Goal: Consume media (video, audio)

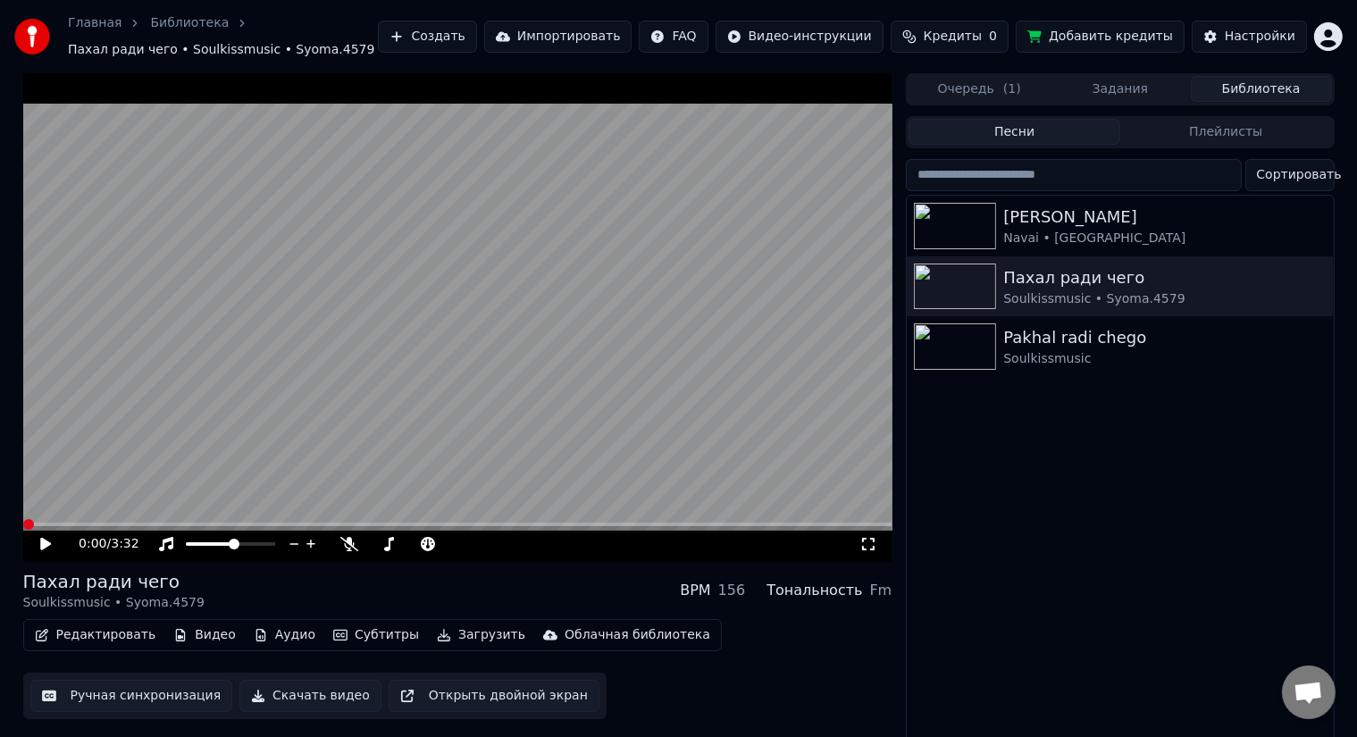
click at [46, 542] on icon at bounding box center [45, 544] width 11 height 13
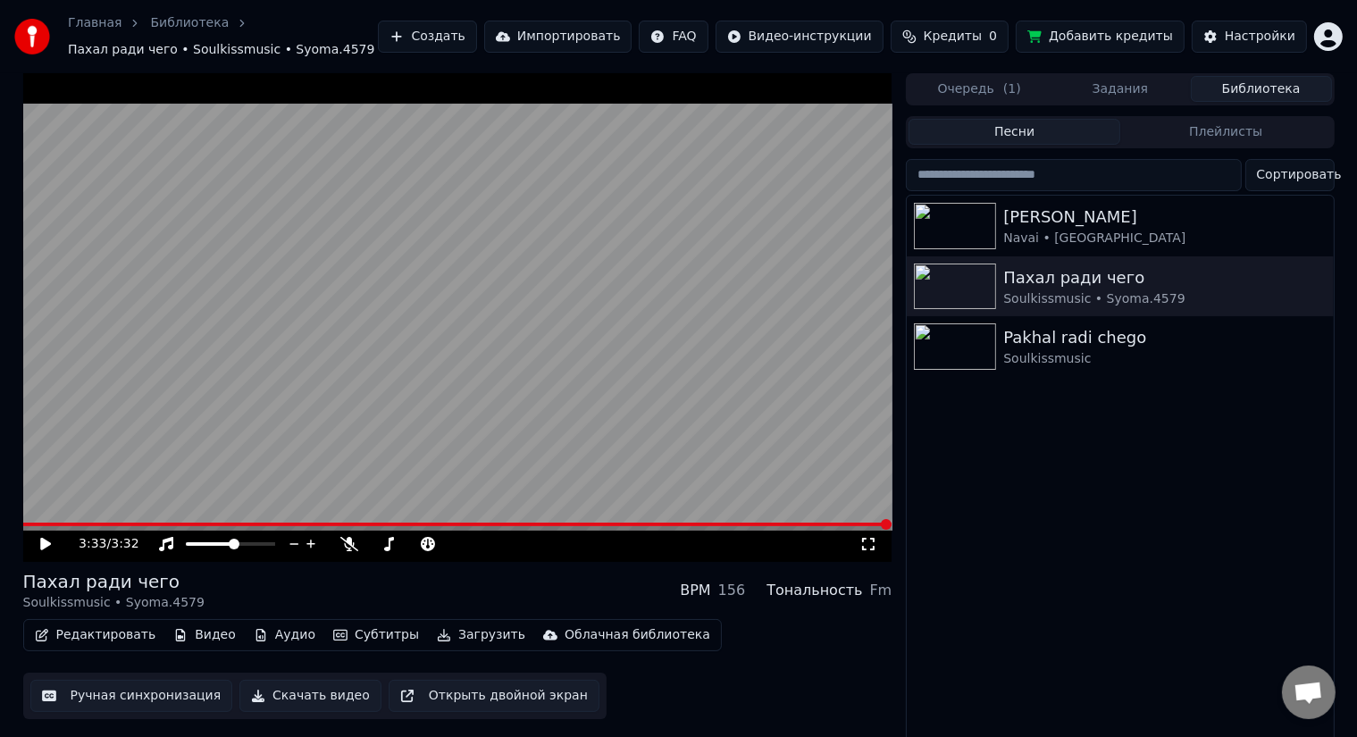
click at [868, 541] on icon at bounding box center [868, 544] width 18 height 14
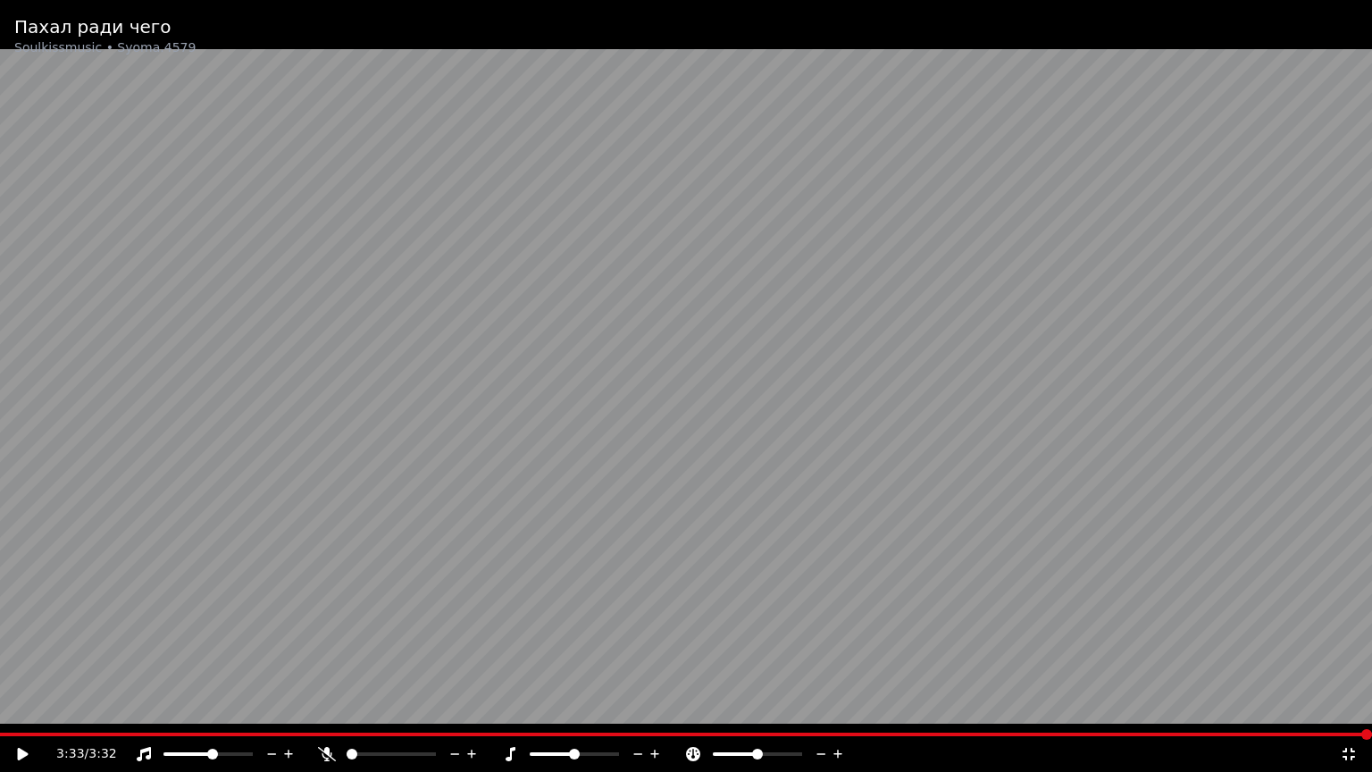
click at [1355, 736] on icon at bounding box center [1349, 754] width 18 height 14
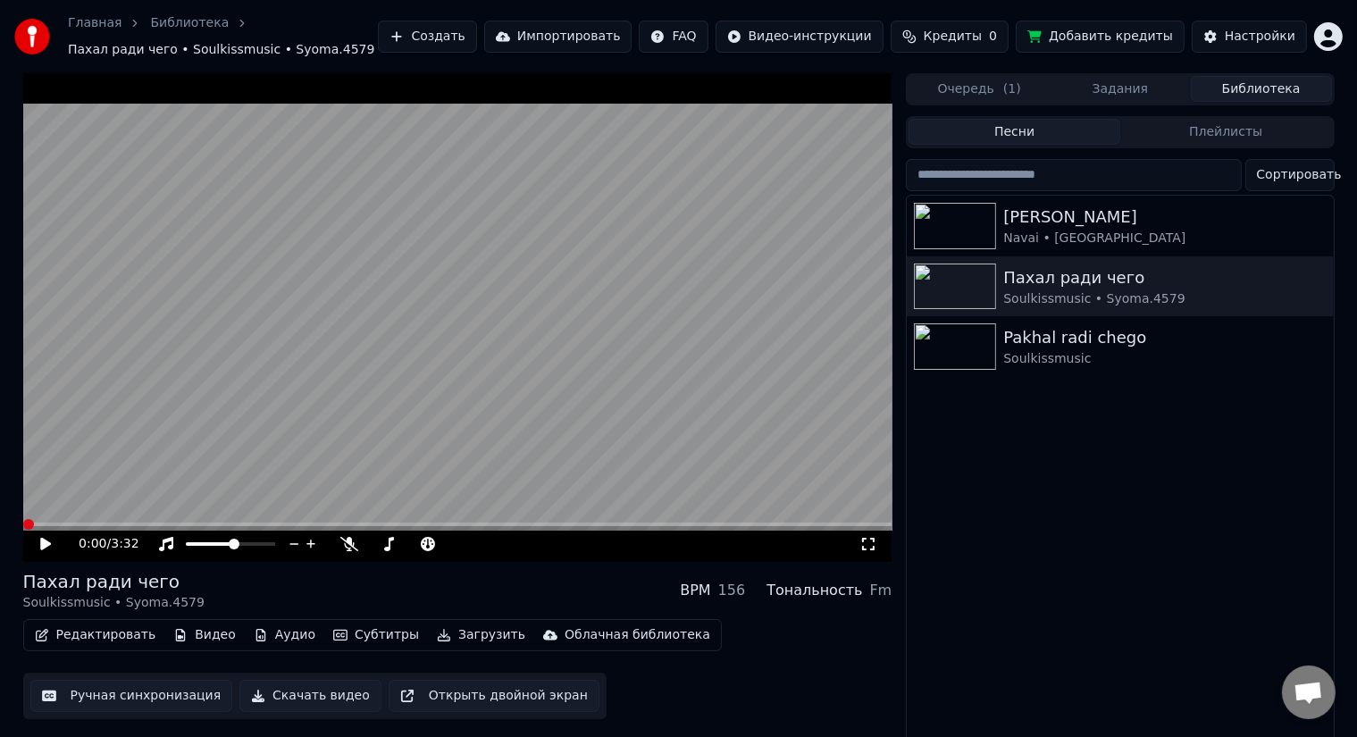
click at [23, 530] on span at bounding box center [28, 524] width 11 height 11
click at [1050, 230] on div "Navai • [GEOGRAPHIC_DATA]" at bounding box center [1155, 239] width 305 height 18
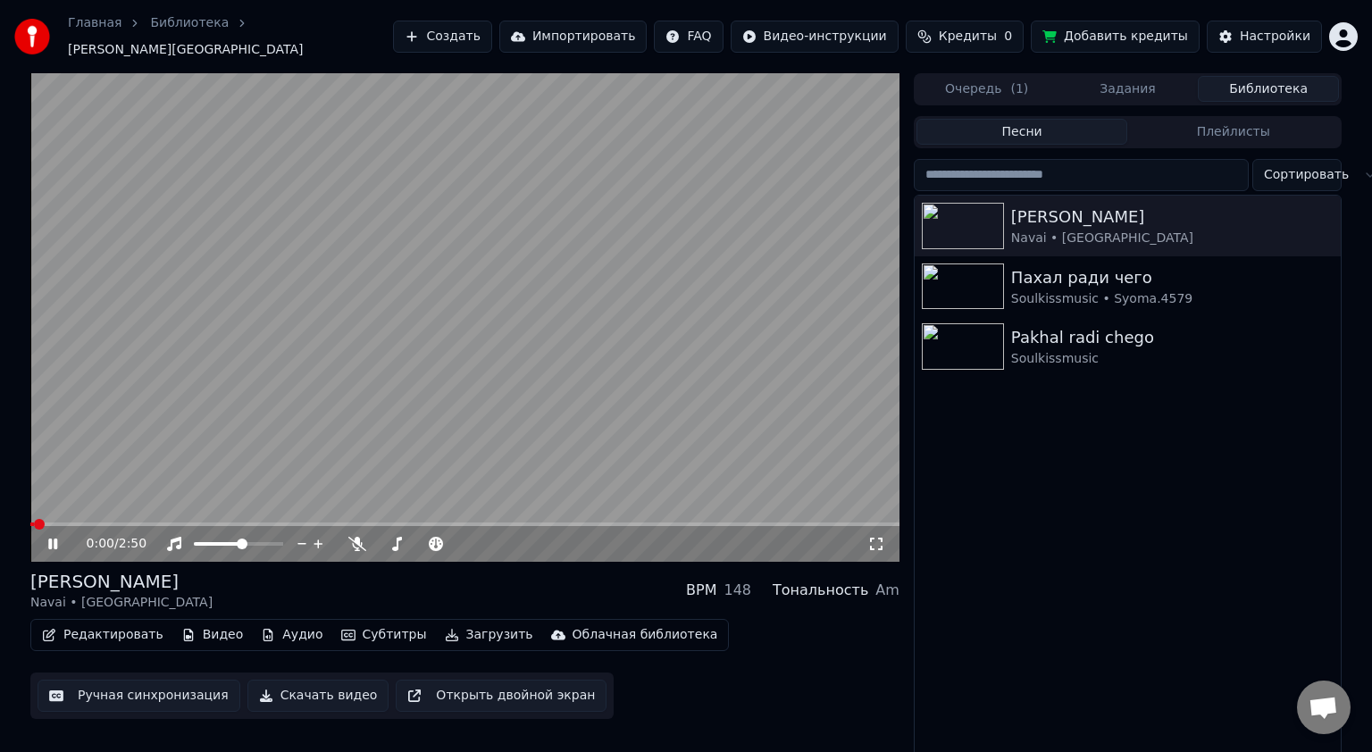
click at [470, 316] on video at bounding box center [464, 317] width 869 height 489
click at [30, 525] on span at bounding box center [35, 524] width 11 height 11
click at [875, 540] on icon at bounding box center [876, 544] width 18 height 14
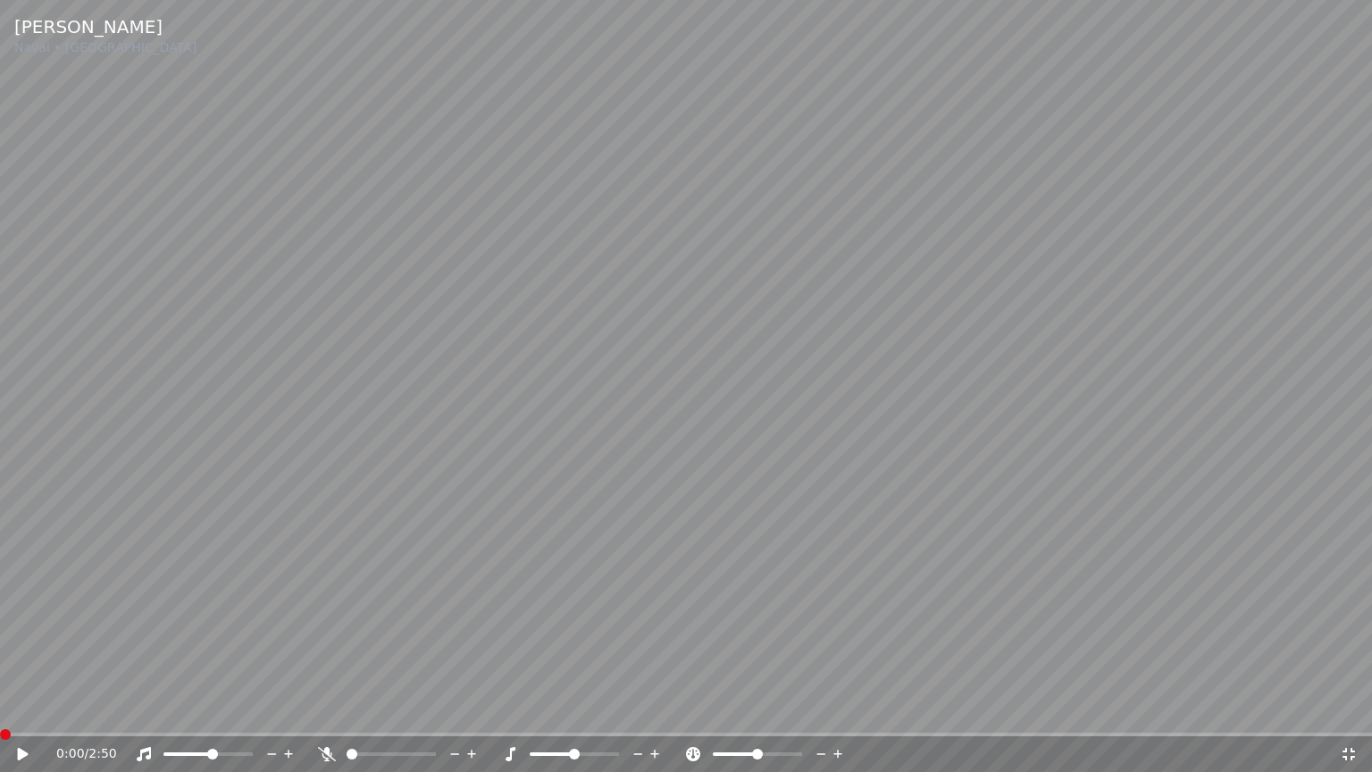
click at [20, 736] on icon at bounding box center [23, 754] width 11 height 13
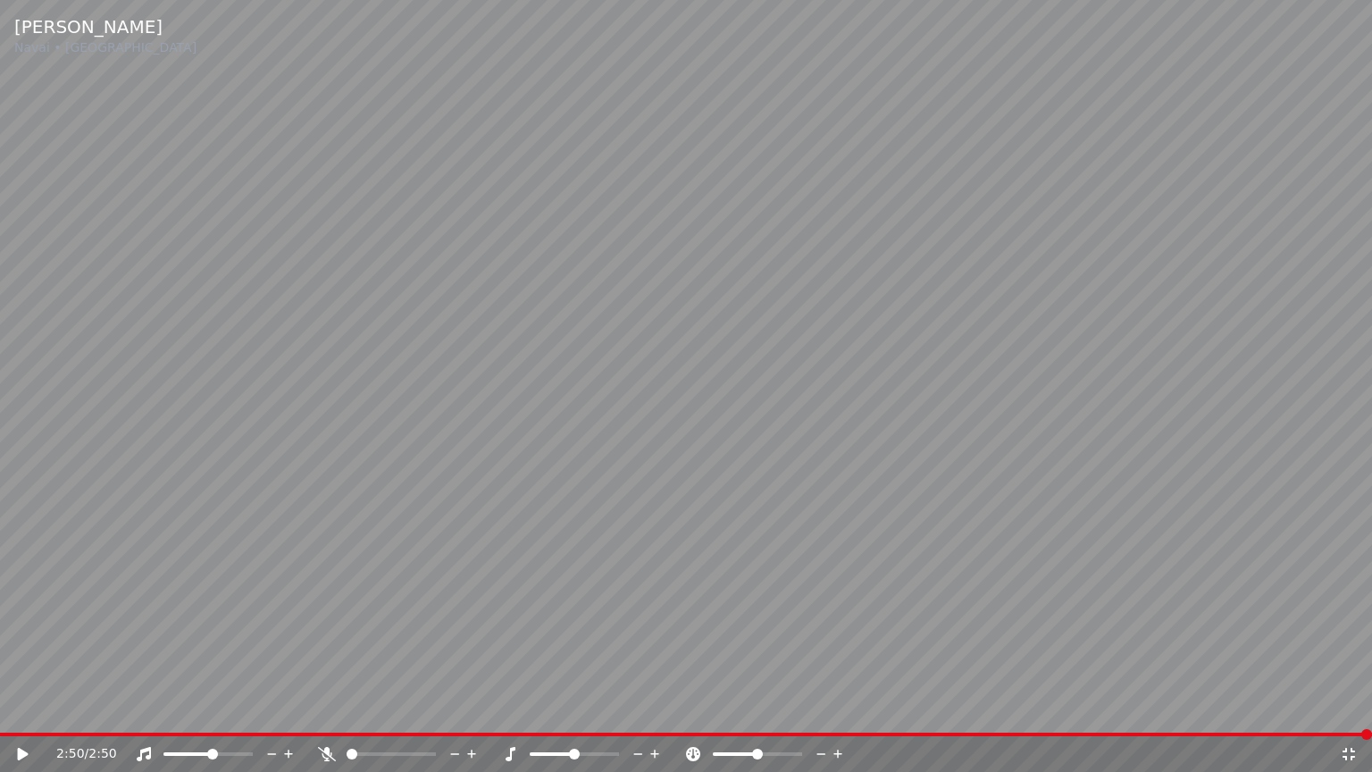
click at [25, 736] on icon at bounding box center [23, 754] width 11 height 13
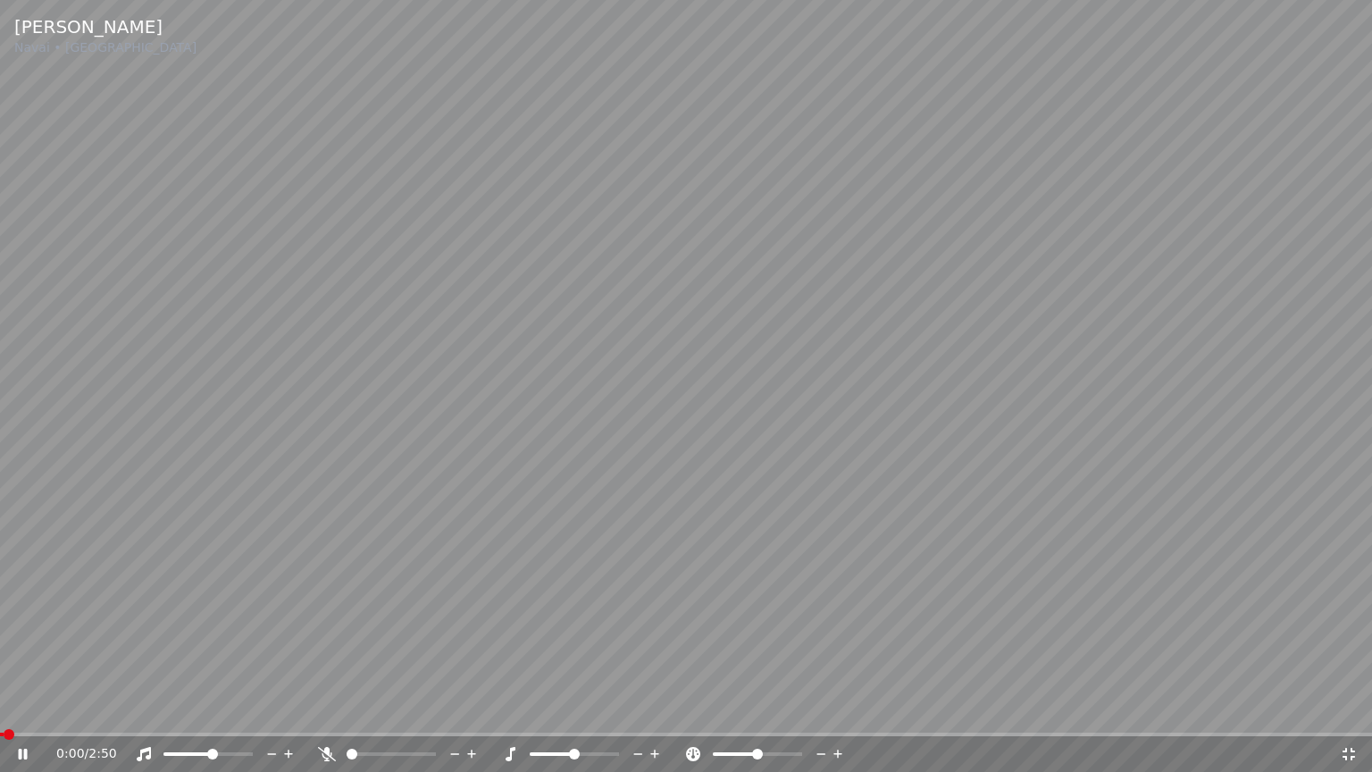
click at [25, 736] on icon at bounding box center [23, 754] width 9 height 11
click at [1349, 736] on icon at bounding box center [1349, 754] width 18 height 14
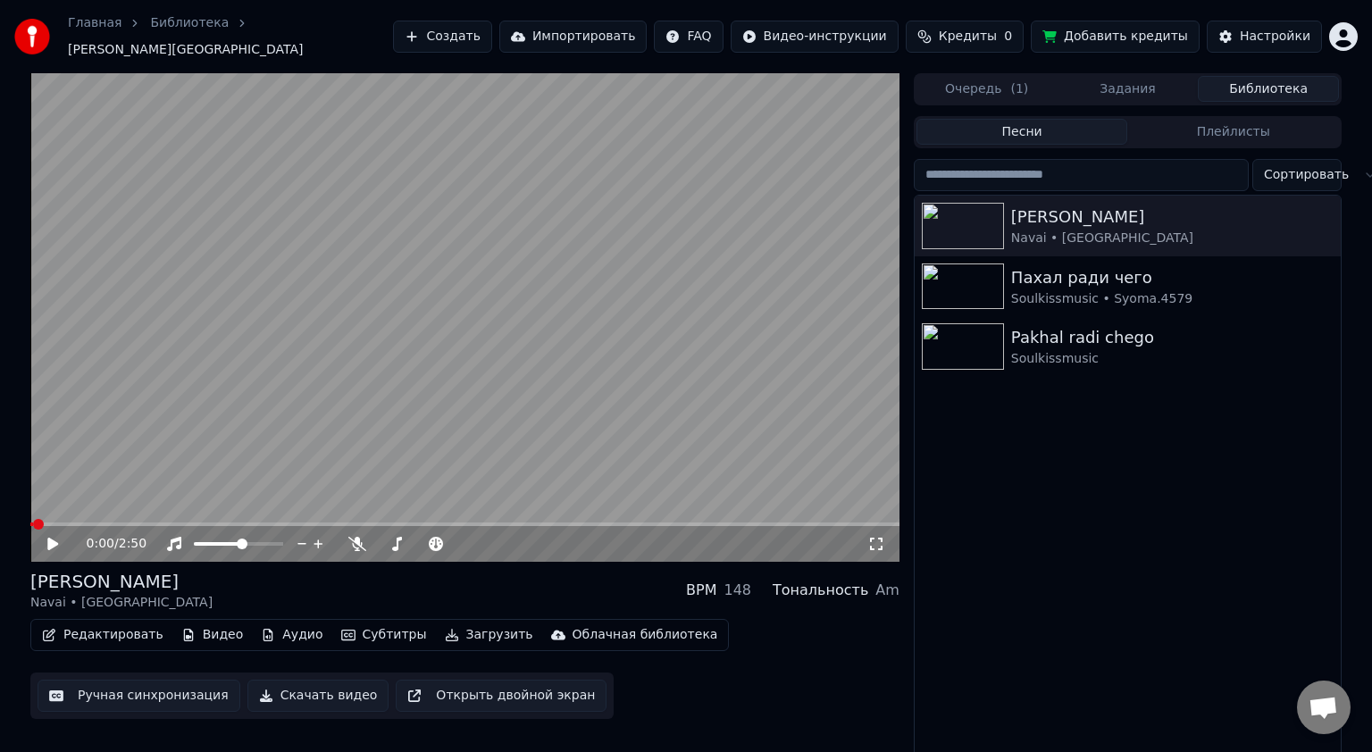
click at [1356, 624] on div "0:00 / 2:50 [PERSON_NAME] BPM 148 Тональность Am Редактировать Видео Аудио Субт…" at bounding box center [686, 416] width 1372 height 686
